Goal: Information Seeking & Learning: Understand process/instructions

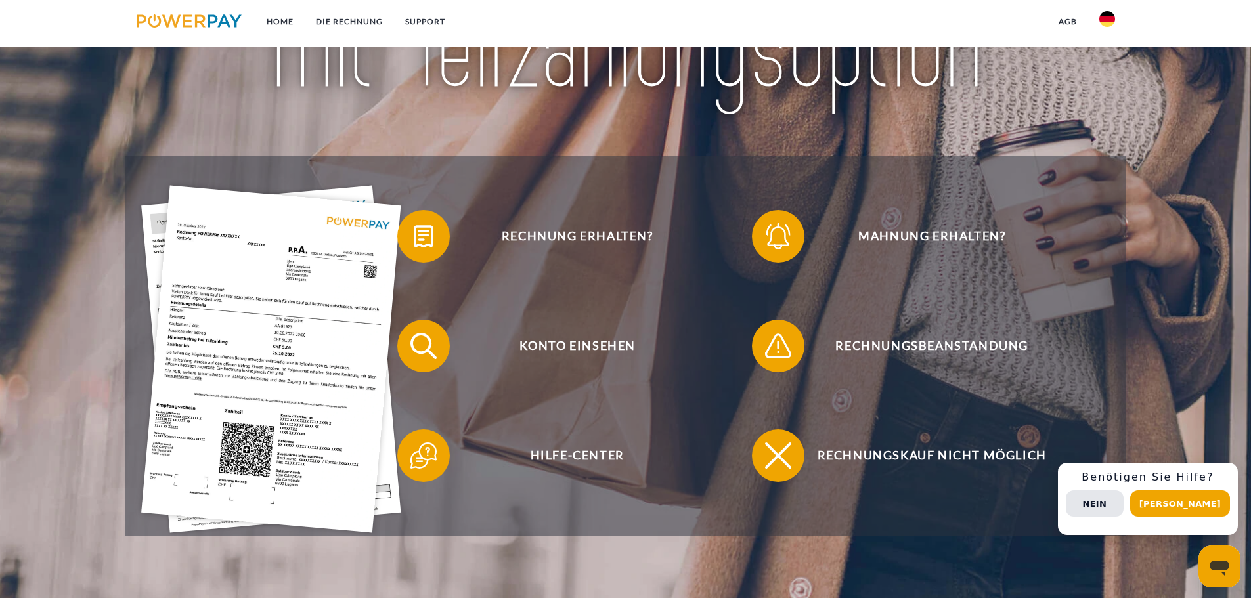
scroll to position [263, 0]
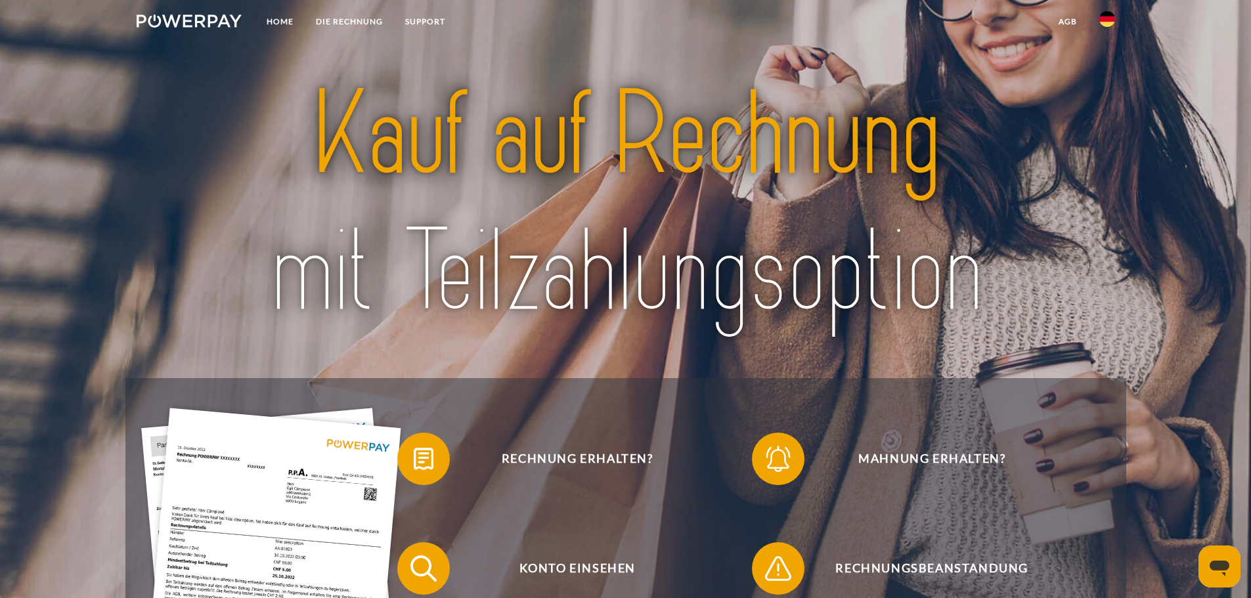
click at [776, 297] on img at bounding box center [625, 204] width 882 height 288
click at [836, 266] on img at bounding box center [625, 204] width 882 height 288
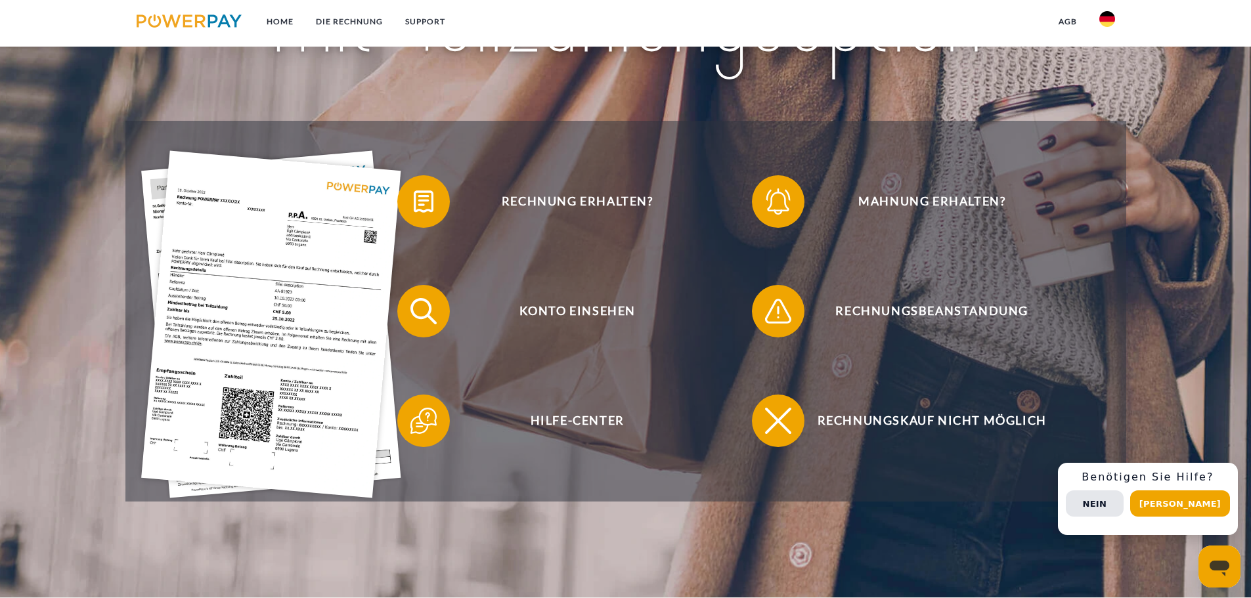
scroll to position [131, 0]
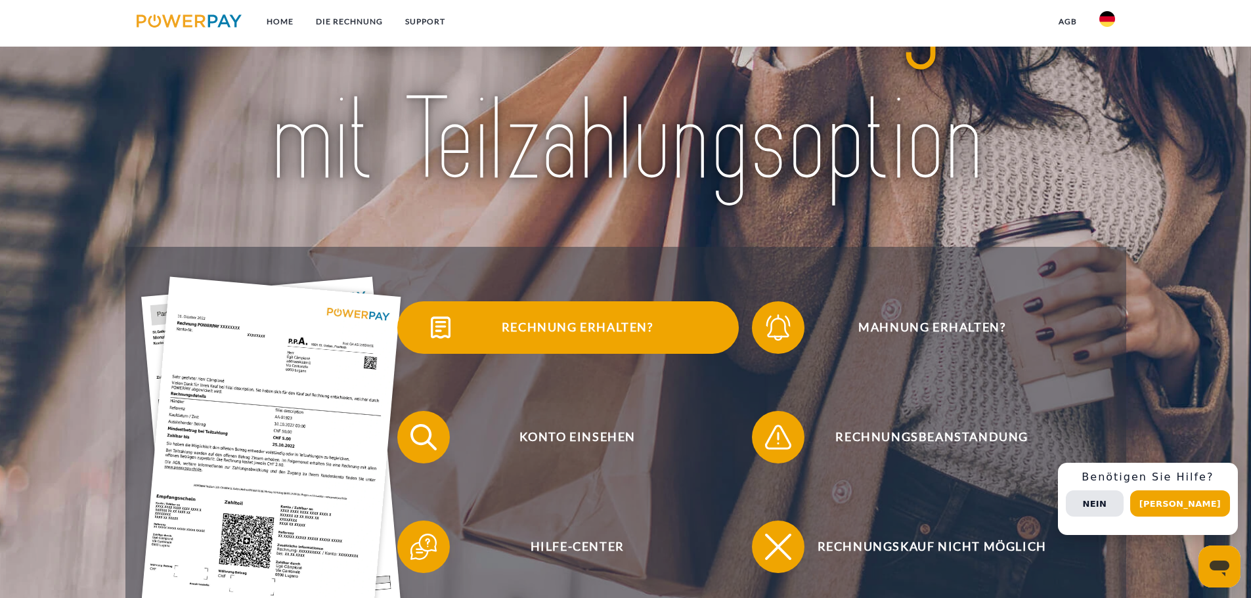
click at [567, 337] on span "Rechnung erhalten?" at bounding box center [577, 327] width 322 height 53
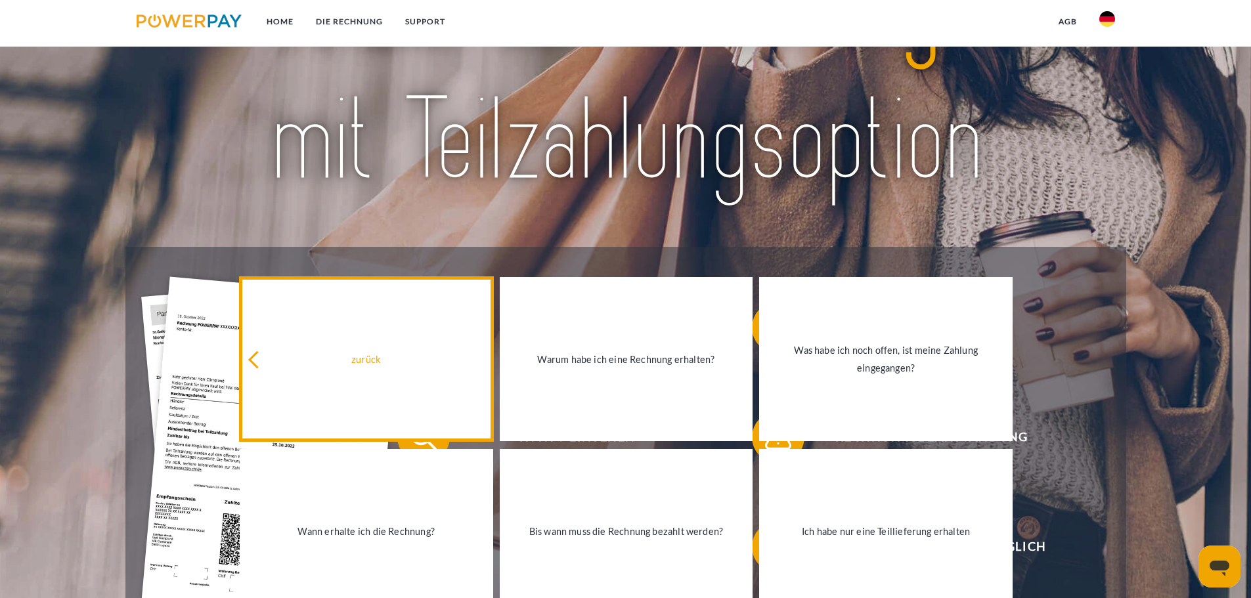
click at [257, 363] on icon at bounding box center [257, 360] width 18 height 18
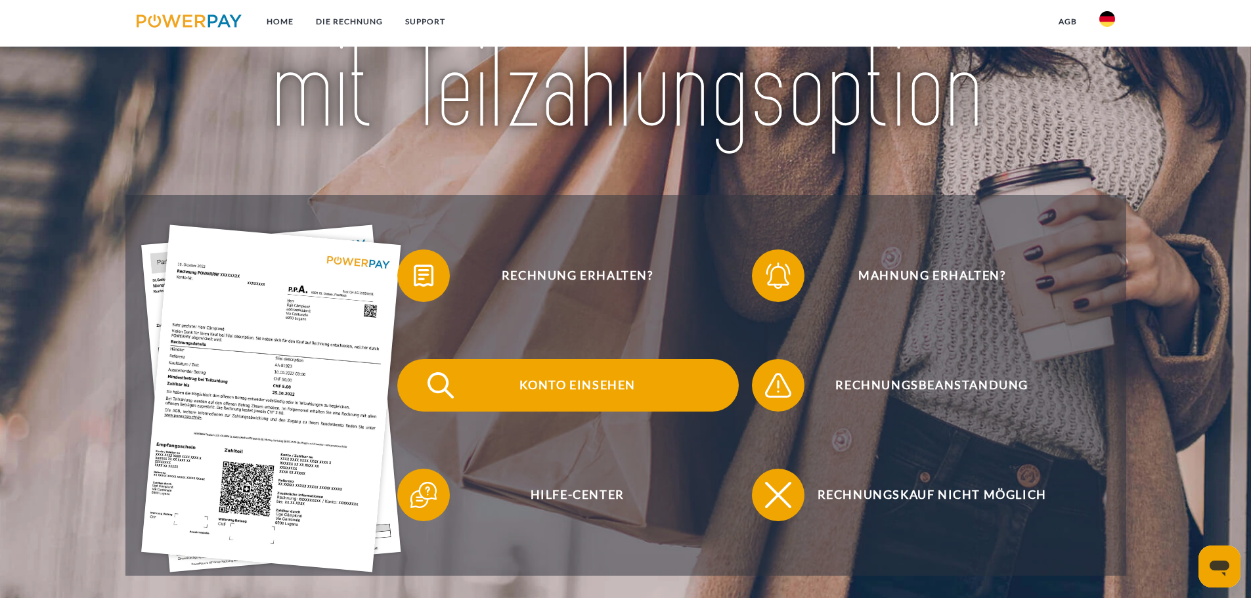
scroll to position [263, 0]
